Goal: Find contact information

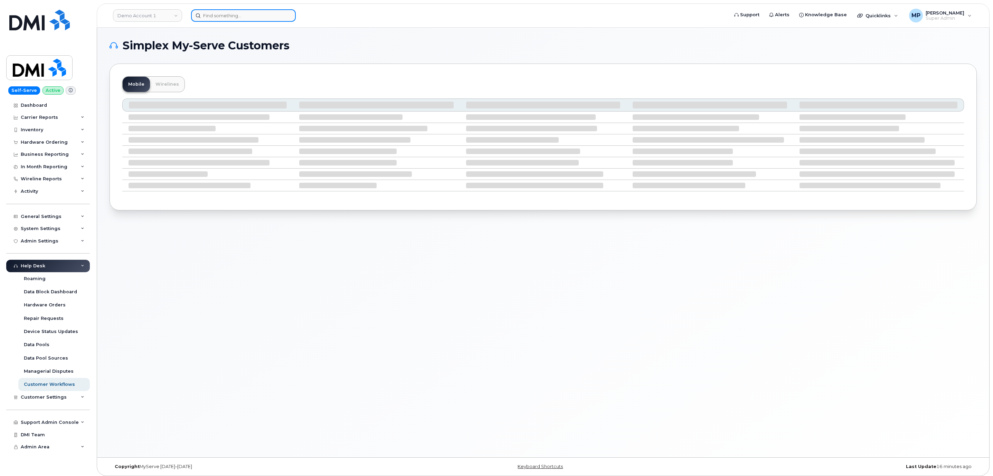
click at [224, 13] on input at bounding box center [243, 15] width 105 height 12
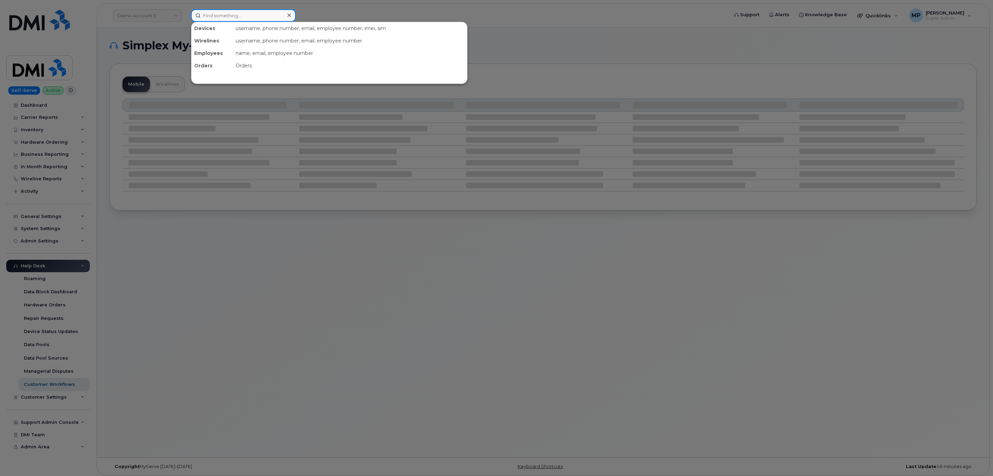
paste input "917-428-6197"
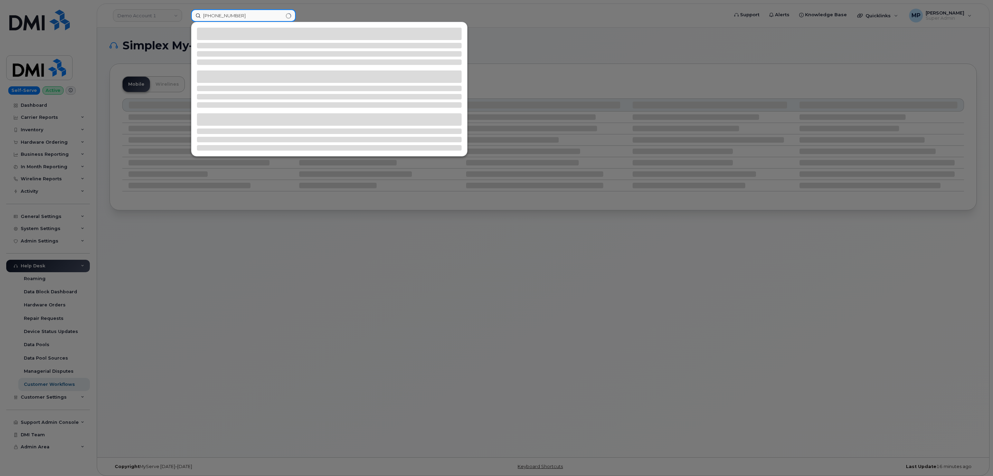
type input "917-428-6197"
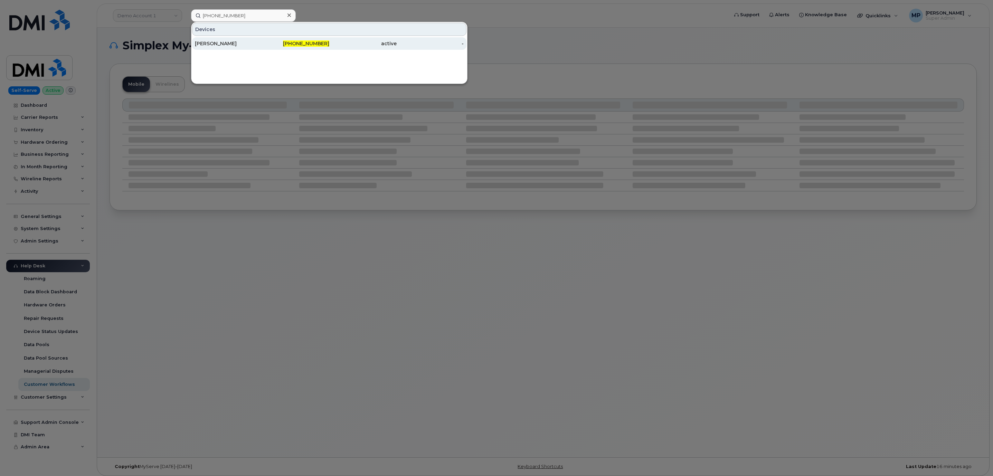
click at [262, 40] on div "JENNY ARECIUS" at bounding box center [295, 43] width 67 height 12
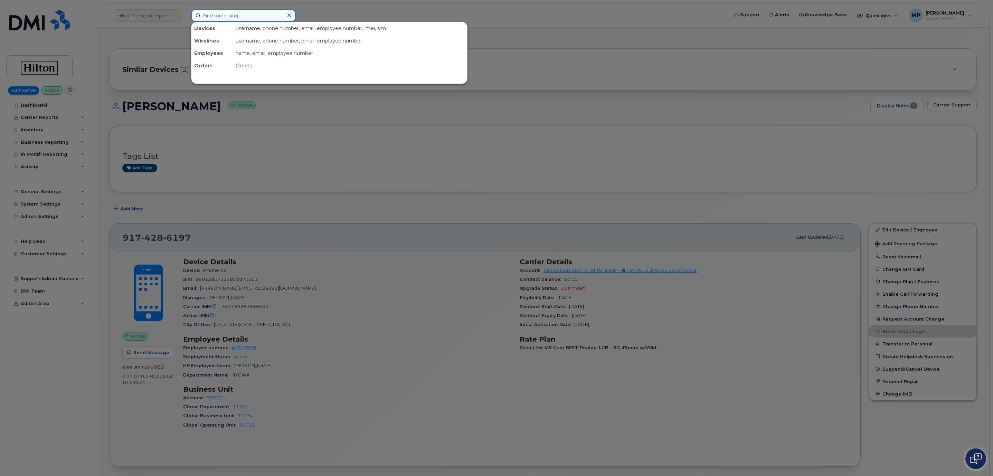
click at [217, 13] on input at bounding box center [243, 15] width 105 height 12
paste input "4074738696"
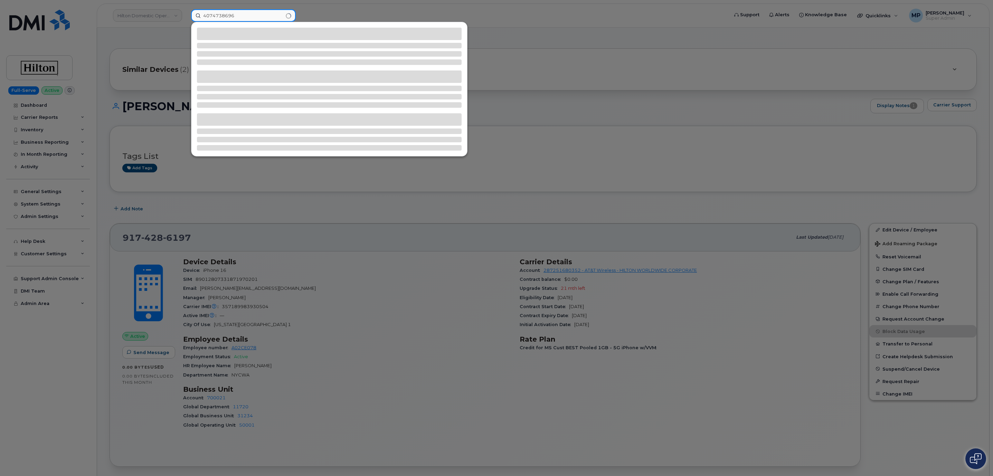
type input "4074738696"
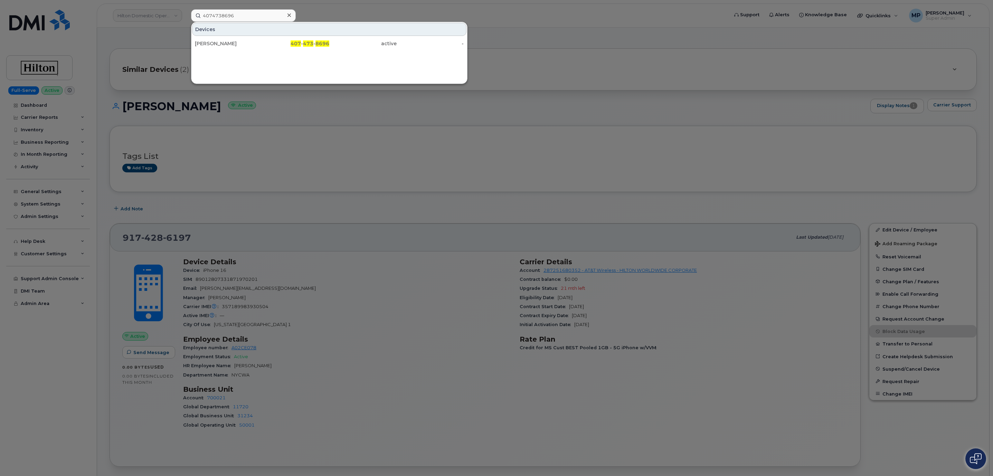
drag, startPoint x: 231, startPoint y: 46, endPoint x: 212, endPoint y: 72, distance: 32.4
click at [232, 46] on div "Iuliia Andreeva" at bounding box center [228, 43] width 67 height 7
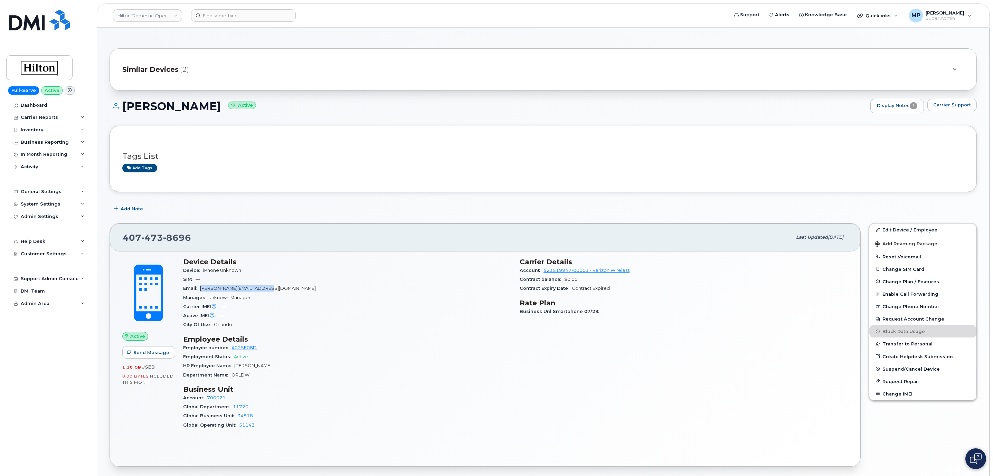
drag, startPoint x: 264, startPoint y: 291, endPoint x: 201, endPoint y: 288, distance: 62.6
click at [201, 288] on div "Email [PERSON_NAME][EMAIL_ADDRESS][DOMAIN_NAME]" at bounding box center [347, 288] width 328 height 9
copy span "julia.andreeva2@hilton.com"
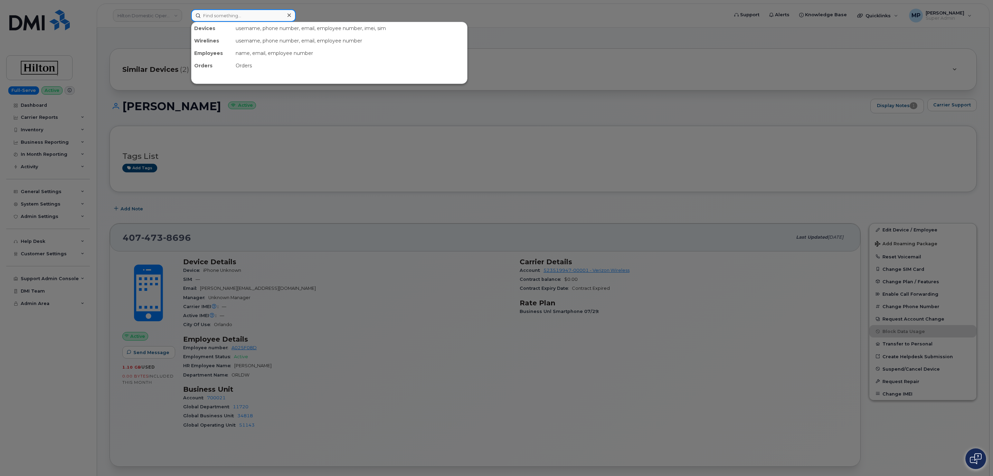
click at [220, 14] on input at bounding box center [243, 15] width 105 height 12
paste input "619-307-9832"
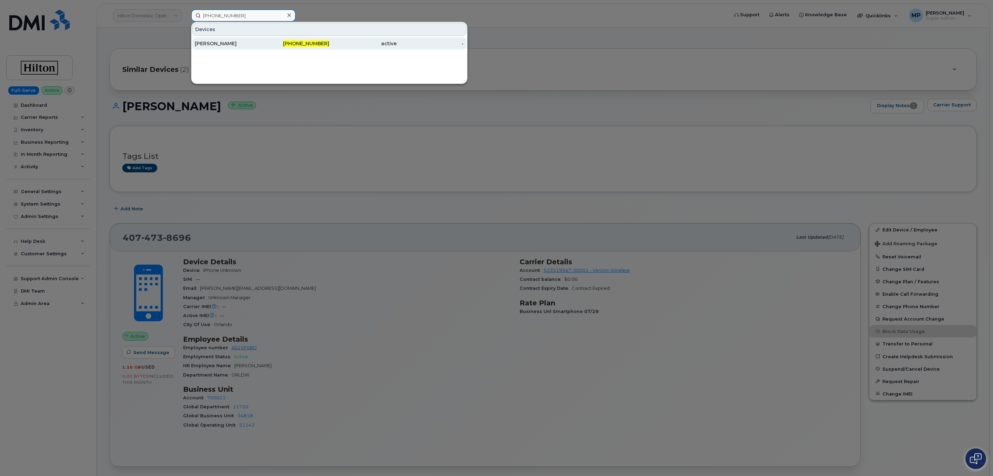
type input "619-307-9832"
click at [226, 43] on div "[PERSON_NAME]" at bounding box center [228, 43] width 67 height 7
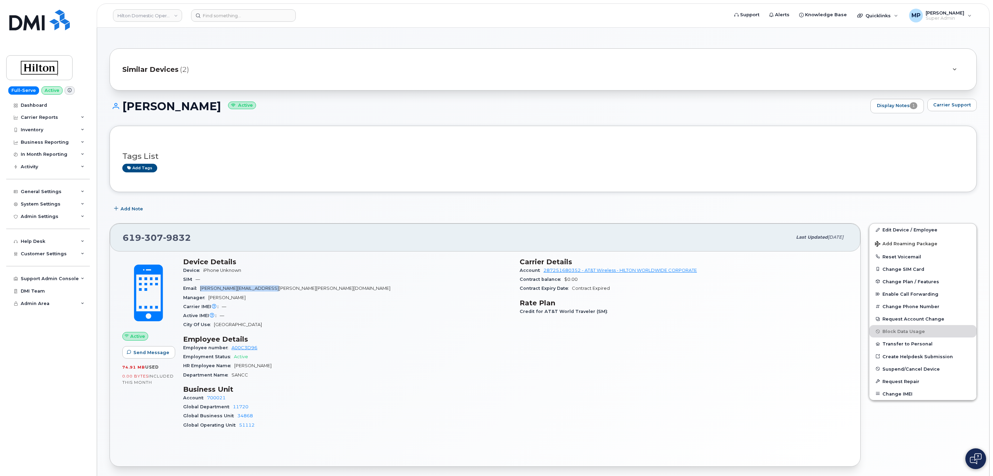
drag, startPoint x: 274, startPoint y: 292, endPoint x: 202, endPoint y: 293, distance: 71.9
click at [202, 293] on div "Email [PERSON_NAME][EMAIL_ADDRESS][PERSON_NAME][PERSON_NAME][DOMAIN_NAME]" at bounding box center [347, 288] width 328 height 9
copy span "[PERSON_NAME][EMAIL_ADDRESS][PERSON_NAME][PERSON_NAME][DOMAIN_NAME]"
